Goal: Task Accomplishment & Management: Use online tool/utility

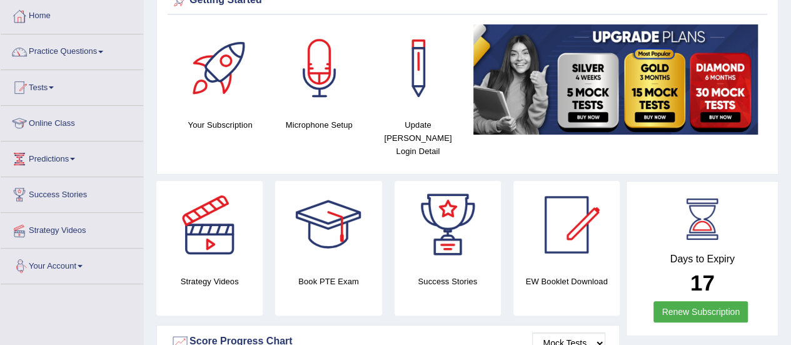
scroll to position [63, 0]
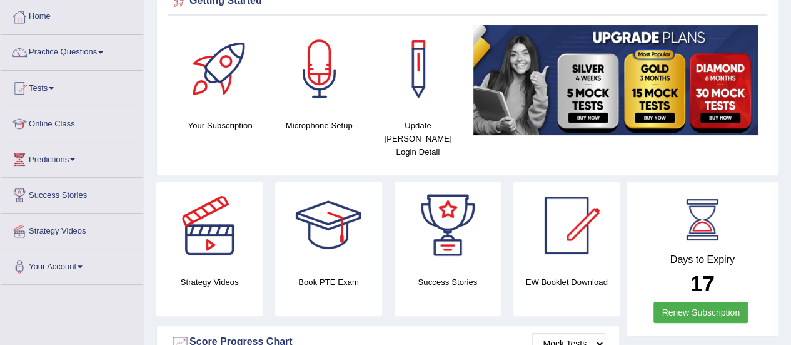
click at [108, 50] on link "Practice Questions" at bounding box center [72, 50] width 143 height 31
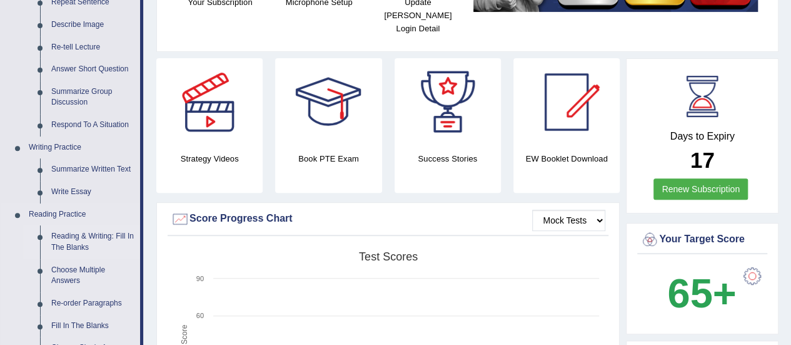
scroll to position [188, 0]
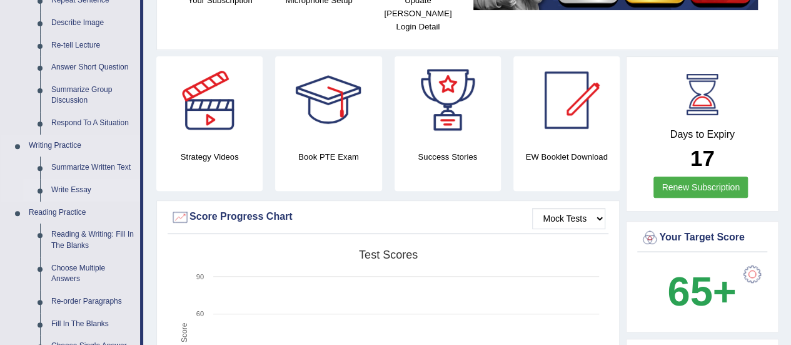
click at [74, 191] on link "Write Essay" at bounding box center [93, 190] width 94 height 23
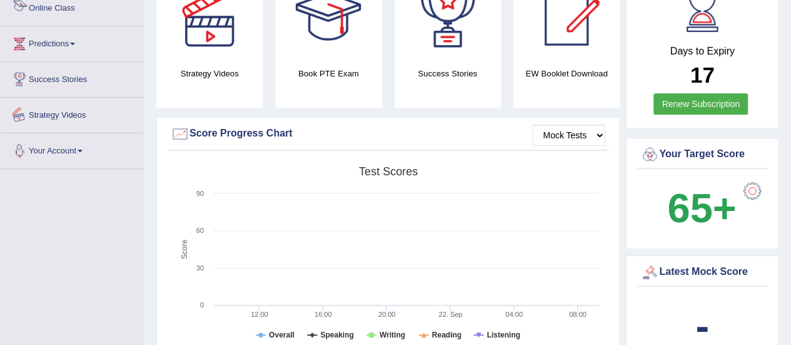
scroll to position [315, 0]
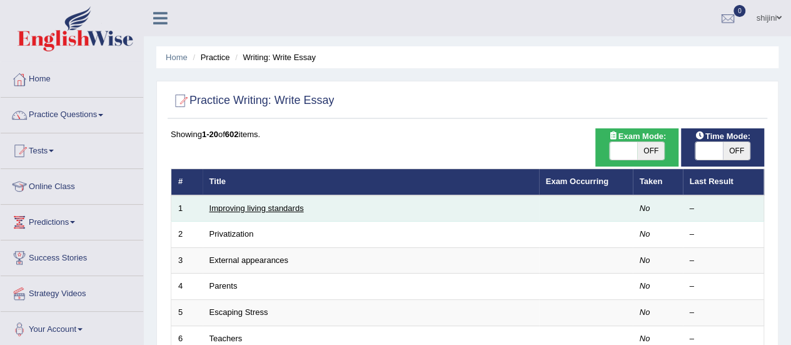
click at [259, 208] on link "Improving living standards" at bounding box center [257, 207] width 94 height 9
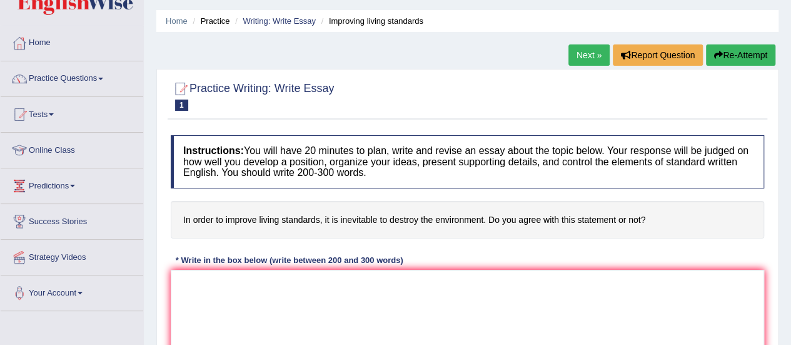
scroll to position [63, 0]
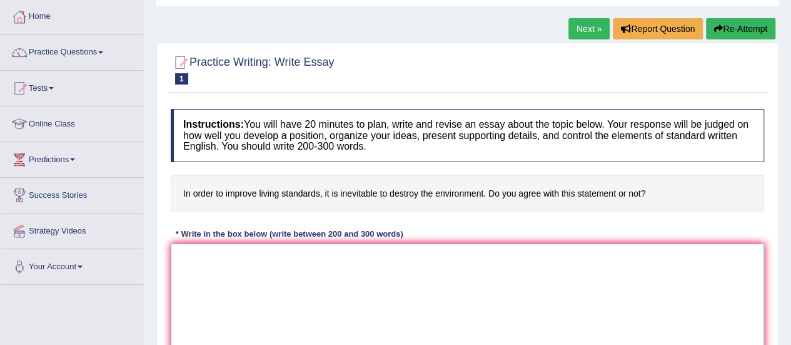
click at [311, 288] on textarea at bounding box center [468, 303] width 594 height 121
click at [148, 312] on div "Home Practice Writing: Write Essay Improving living standards Next » Report Que…" at bounding box center [467, 250] width 647 height 626
drag, startPoint x: 183, startPoint y: 185, endPoint x: 226, endPoint y: 190, distance: 42.9
click at [228, 190] on h4 "In order to improve living standards, it is inevitable to destroy the environme…" at bounding box center [468, 194] width 594 height 38
click at [180, 192] on h4 "In order to improve living standards, it is inevitable to destroy the environme…" at bounding box center [468, 194] width 594 height 38
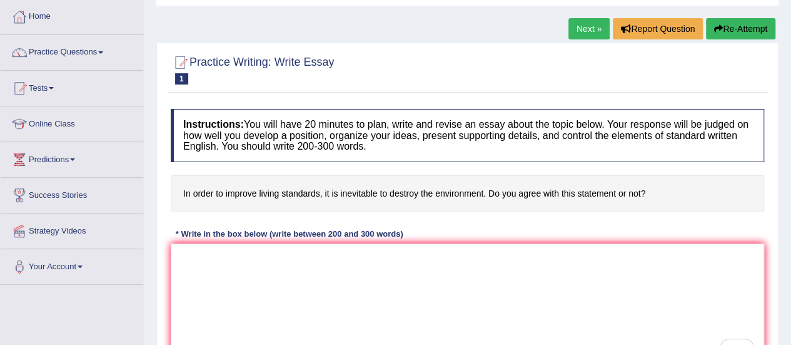
drag, startPoint x: 180, startPoint y: 192, endPoint x: 221, endPoint y: 191, distance: 41.9
click at [221, 191] on h4 "In order to improve living standards, it is inevitable to destroy the environme…" at bounding box center [468, 194] width 594 height 38
drag, startPoint x: 221, startPoint y: 191, endPoint x: 193, endPoint y: 190, distance: 28.2
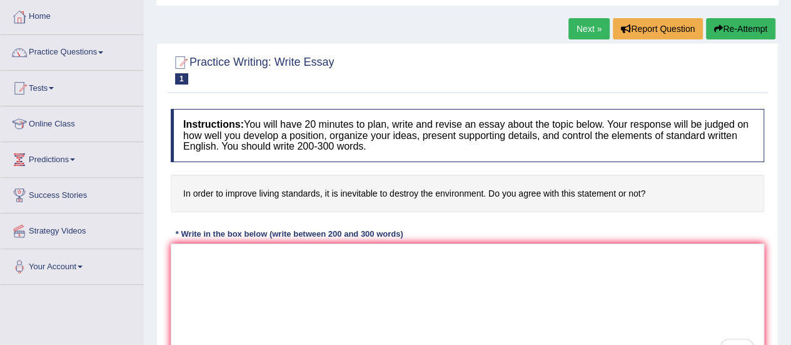
click at [193, 190] on h4 "In order to improve living standards, it is inevitable to destroy the environme…" at bounding box center [468, 194] width 594 height 38
click at [177, 190] on h4 "In order to improve living standards, it is inevitable to destroy the environme…" at bounding box center [468, 194] width 594 height 38
drag, startPoint x: 186, startPoint y: 190, endPoint x: 544, endPoint y: 176, distance: 358.1
click at [544, 176] on h4 "In order to improve living standards, it is inevitable to destroy the environme…" at bounding box center [468, 194] width 594 height 38
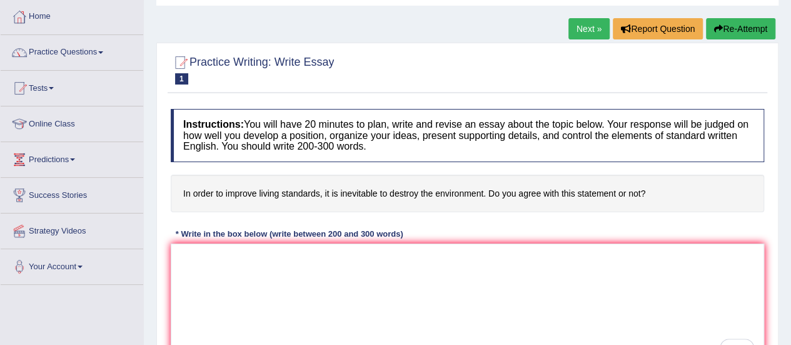
click at [528, 195] on h4 "In order to improve living standards, it is inevitable to destroy the environme…" at bounding box center [468, 194] width 594 height 38
click at [525, 190] on h4 "In order to improve living standards, it is inevitable to destroy the environme…" at bounding box center [468, 194] width 594 height 38
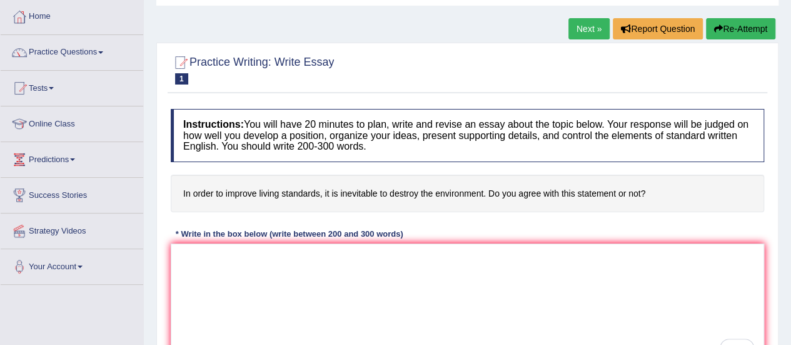
click at [525, 190] on h4 "In order to improve living standards, it is inevitable to destroy the environme…" at bounding box center [468, 194] width 594 height 38
click at [524, 190] on h4 "In order to improve living standards, it is inevitable to destroy the environme…" at bounding box center [468, 194] width 594 height 38
click at [454, 277] on textarea "To enrich screen reader interactions, please activate Accessibility in Grammarl…" at bounding box center [468, 303] width 594 height 121
click at [433, 323] on textarea "To enrich screen reader interactions, please activate Accessibility in Grammarl…" at bounding box center [468, 303] width 594 height 121
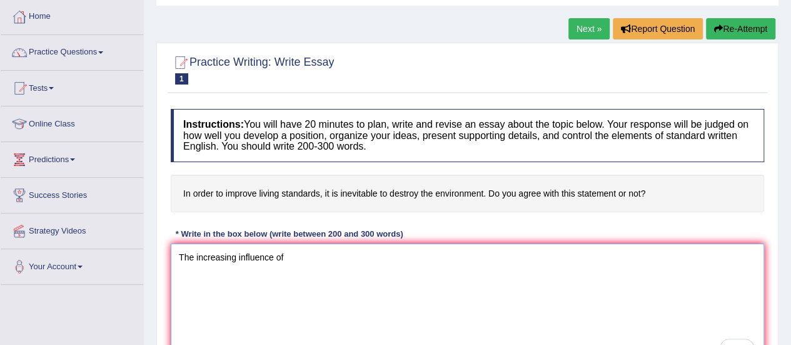
click at [557, 302] on textarea "The increasing influence of" at bounding box center [468, 303] width 594 height 121
click at [524, 286] on textarea "The increasing influence of destroying the environment" at bounding box center [468, 303] width 594 height 121
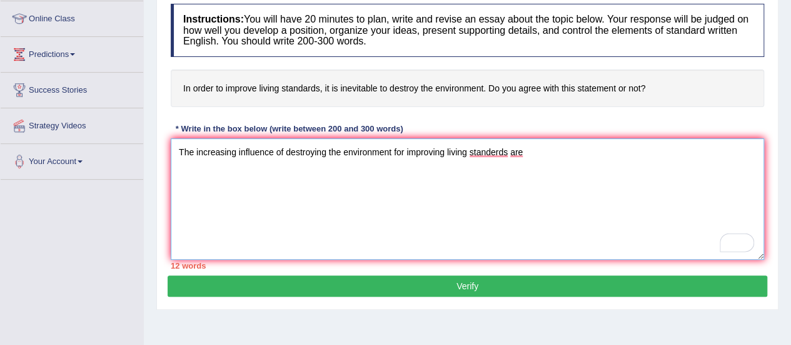
scroll to position [188, 0]
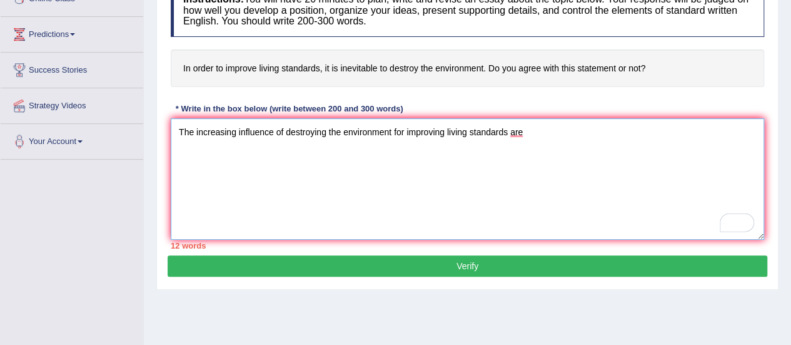
click at [532, 133] on textarea "The increasing influence of destroying the environment for improving living sta…" at bounding box center [468, 178] width 594 height 121
click at [522, 128] on textarea "The increasing influence of destroying the environment for improving living sta…" at bounding box center [468, 178] width 594 height 121
click at [641, 143] on textarea "The increasing influence of destroying the environment for improving living sta…" at bounding box center [468, 178] width 594 height 121
click at [717, 142] on textarea "The increasing influence of destroying the environment for improving living sta…" at bounding box center [468, 178] width 594 height 121
click at [699, 138] on textarea "The increasing influence of destroying the environment for improving living sta…" at bounding box center [468, 178] width 594 height 121
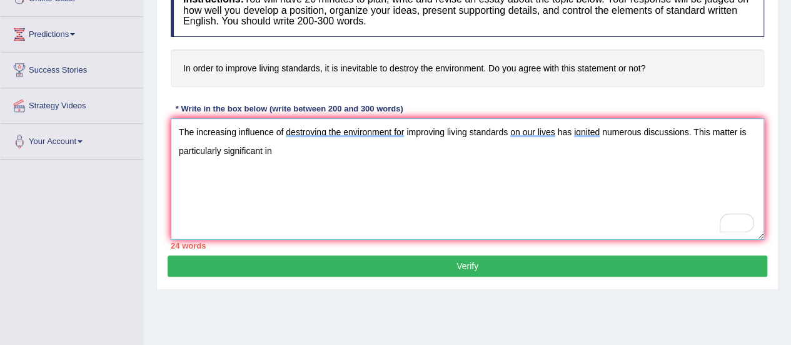
click at [455, 178] on textarea "The increasing influence of destroying the environment for improving living sta…" at bounding box center [468, 178] width 594 height 121
click at [487, 190] on textarea "The increasing influence of destroying the environment for improving living sta…" at bounding box center [468, 178] width 594 height 121
click at [407, 149] on textarea "The increasing influence of destroying the environment for improving living sta…" at bounding box center [468, 178] width 594 height 121
drag, startPoint x: 407, startPoint y: 149, endPoint x: 373, endPoint y: 212, distance: 71.6
click at [373, 212] on textarea "The increasing influence of destroying the environment for improving living sta…" at bounding box center [468, 178] width 594 height 121
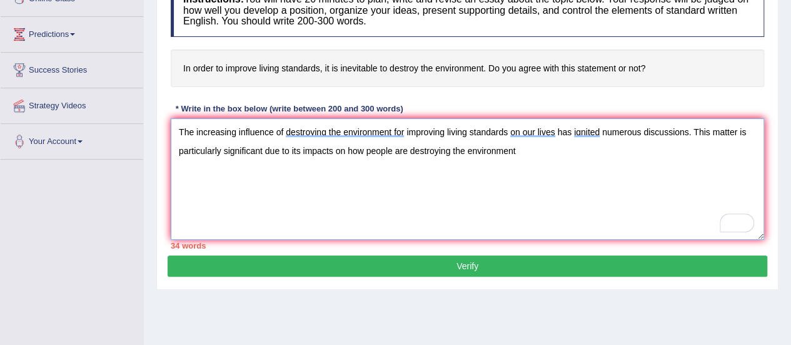
click at [552, 146] on textarea "The increasing influence of destroying the environment for improving living sta…" at bounding box center [468, 178] width 594 height 121
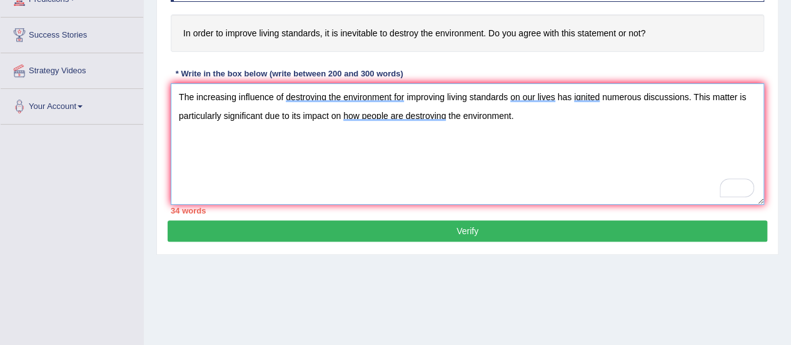
scroll to position [250, 0]
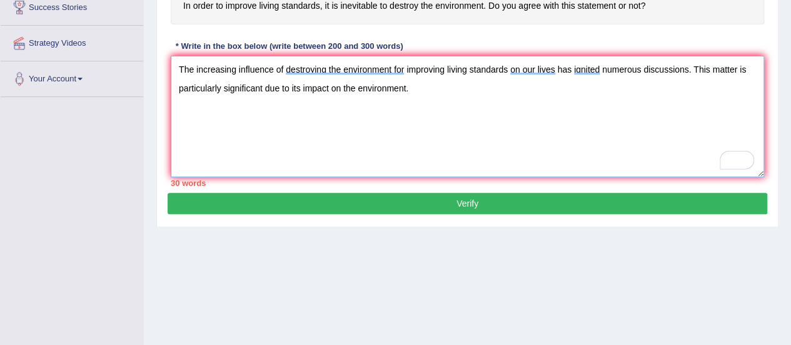
click at [435, 94] on textarea "The increasing influence of destroying the environment for improving living sta…" at bounding box center [468, 116] width 594 height 121
click at [473, 99] on textarea "The increasing influence of destroying the environment for improving living sta…" at bounding box center [468, 116] width 594 height 121
click at [499, 112] on textarea "The increasing influence of destroying the environment for improving living sta…" at bounding box center [468, 116] width 594 height 121
click at [543, 88] on textarea "The increasing influence of destroying the environment for improving living sta…" at bounding box center [468, 116] width 594 height 121
click at [544, 85] on textarea "The increasing influence of destroying the environment for improving living sta…" at bounding box center [468, 116] width 594 height 121
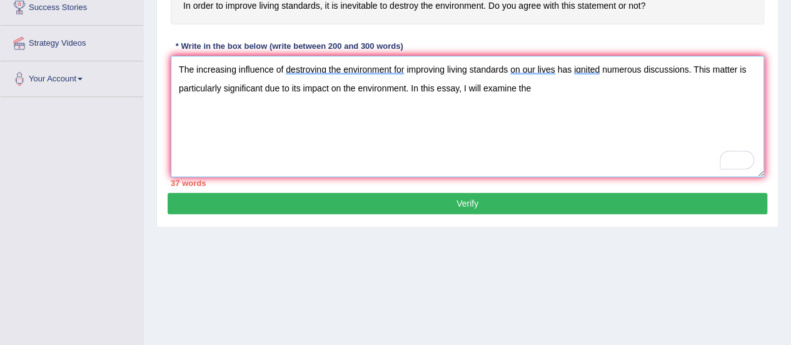
click at [549, 88] on textarea "The increasing influence of destroying the environment for improving living sta…" at bounding box center [468, 116] width 594 height 121
click at [641, 87] on textarea "The increasing influence of destroying the environment for improving living sta…" at bounding box center [468, 116] width 594 height 121
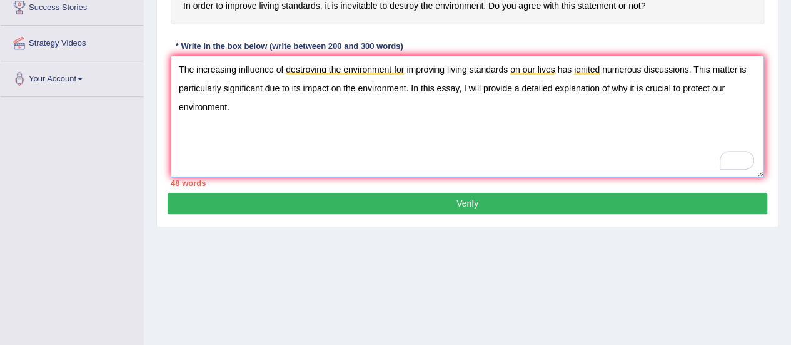
click at [609, 131] on textarea "The increasing influence of destroying the environment for improving living sta…" at bounding box center [468, 116] width 594 height 121
click at [241, 114] on textarea "The increasing influence of destroying the environment for improving living sta…" at bounding box center [468, 116] width 594 height 121
type textarea "The increasing influence of destroying the environment for improving living sta…"
